Goal: Task Accomplishment & Management: Use online tool/utility

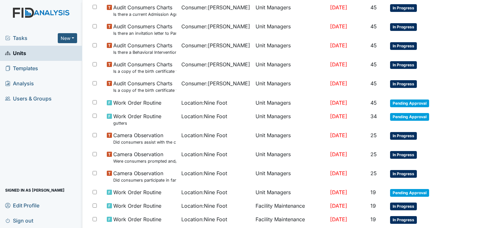
scroll to position [421, 0]
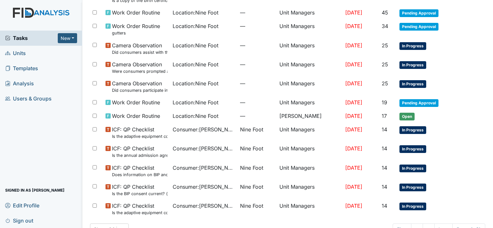
scroll to position [408, 0]
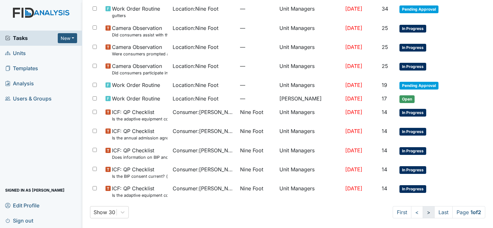
click at [422, 211] on link ">" at bounding box center [428, 212] width 12 height 12
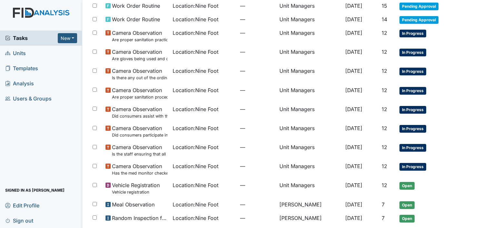
scroll to position [137, 0]
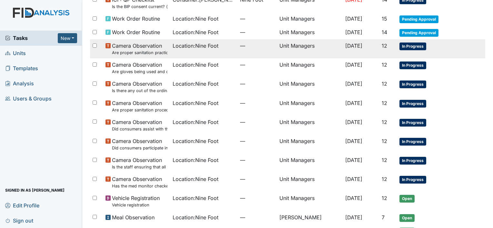
click at [199, 44] on span "Location : Nine Foot" at bounding box center [195, 46] width 46 height 8
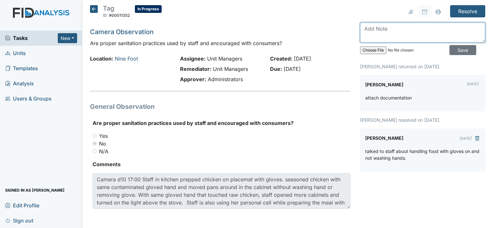
click at [370, 33] on textarea at bounding box center [422, 33] width 125 height 20
click at [371, 50] on input "file" at bounding box center [404, 50] width 88 height 15
click at [360, 30] on textarea at bounding box center [422, 33] width 125 height 20
type textarea "will continue to watch kitchen staff as they prepare food"
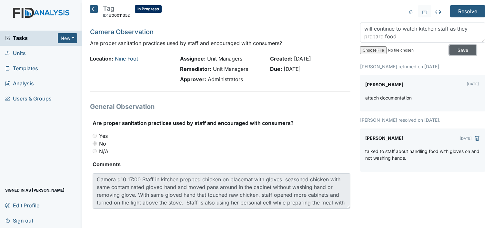
click at [449, 52] on input "Save" at bounding box center [462, 50] width 27 height 10
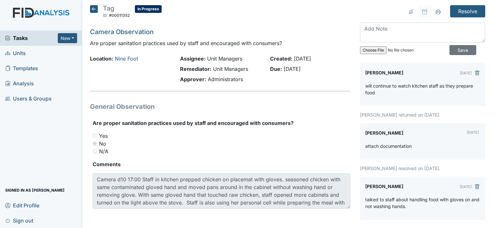
click at [365, 50] on input "file" at bounding box center [404, 50] width 88 height 15
